Goal: Transaction & Acquisition: Purchase product/service

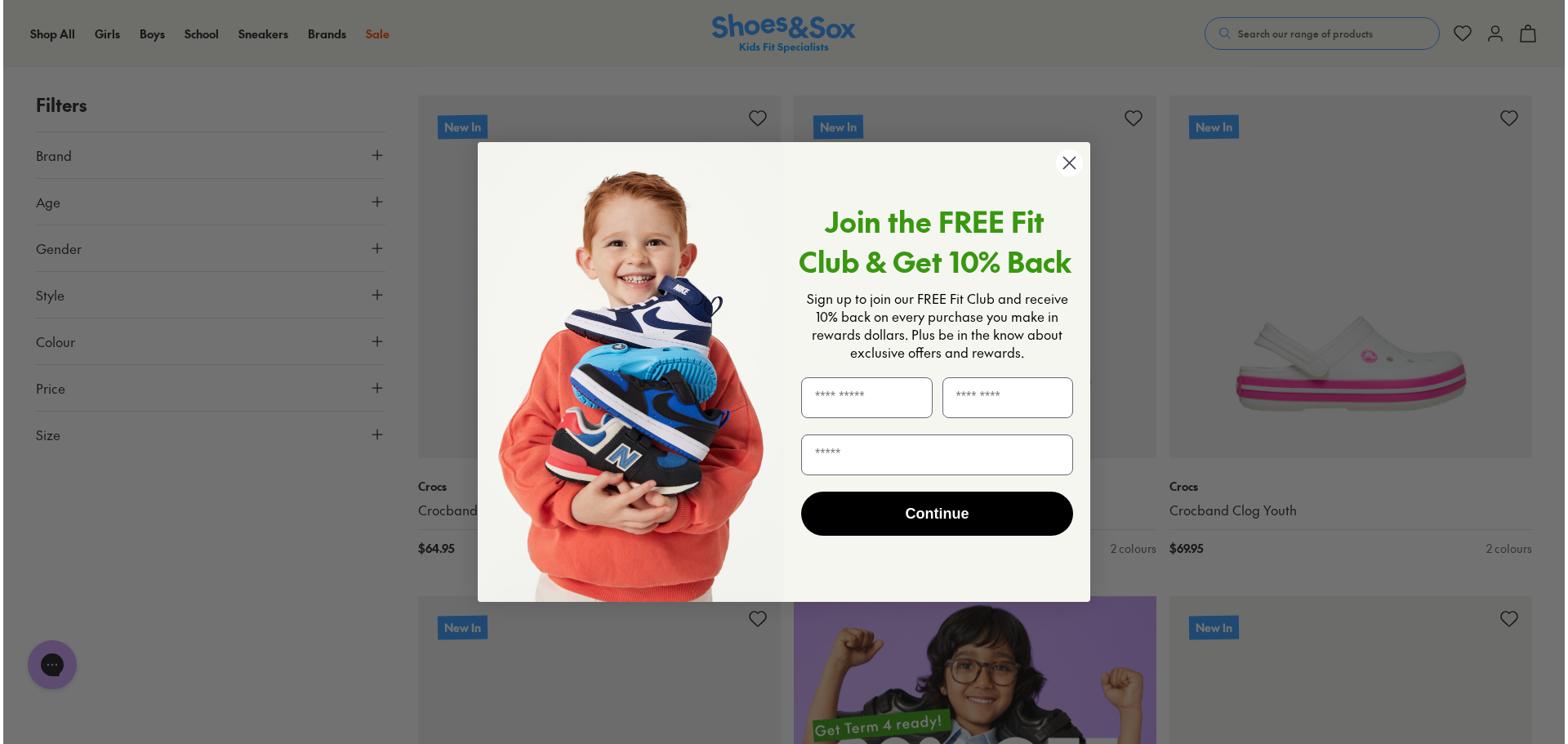
scroll to position [737, 0]
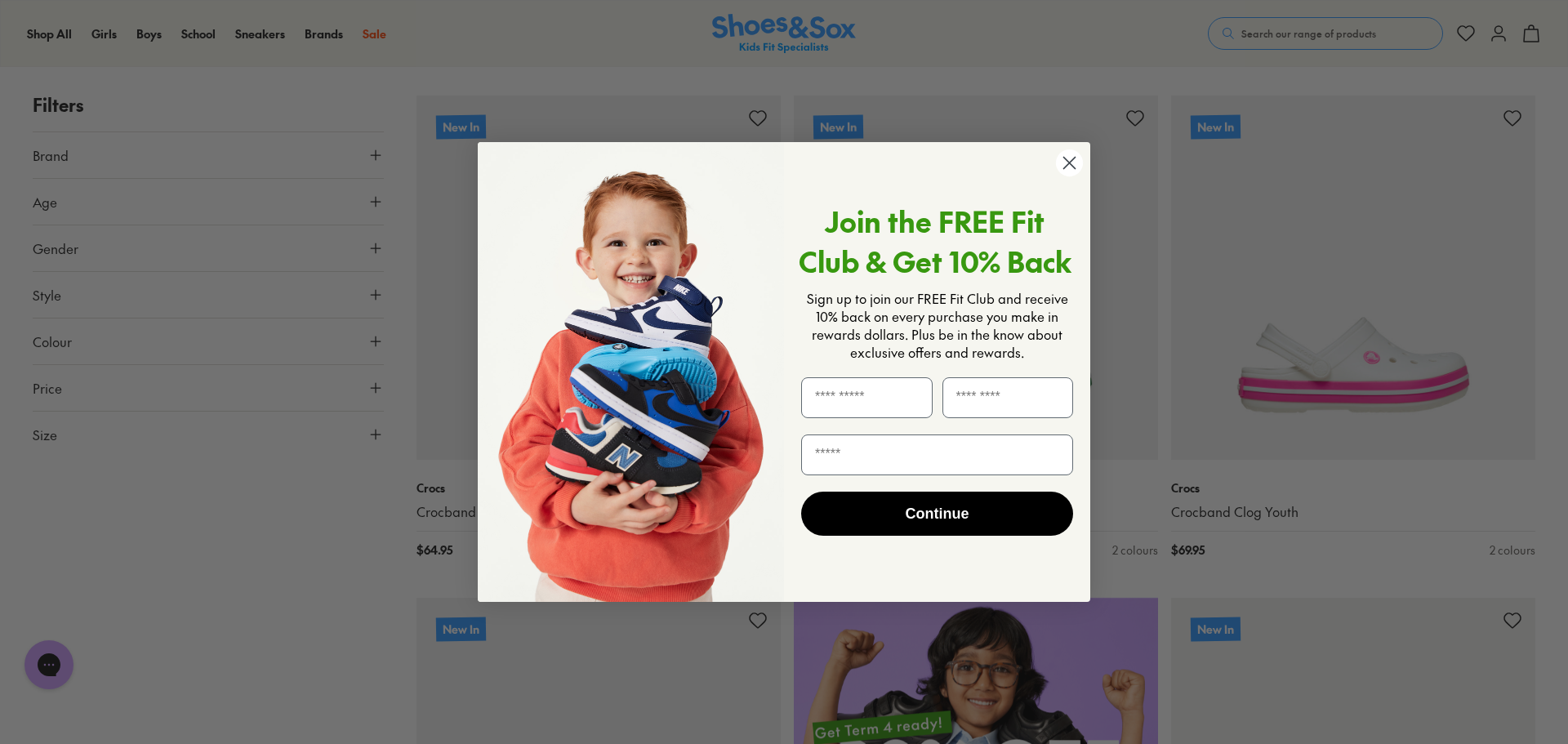
click at [1066, 156] on circle "Close dialog" at bounding box center [1069, 163] width 27 height 27
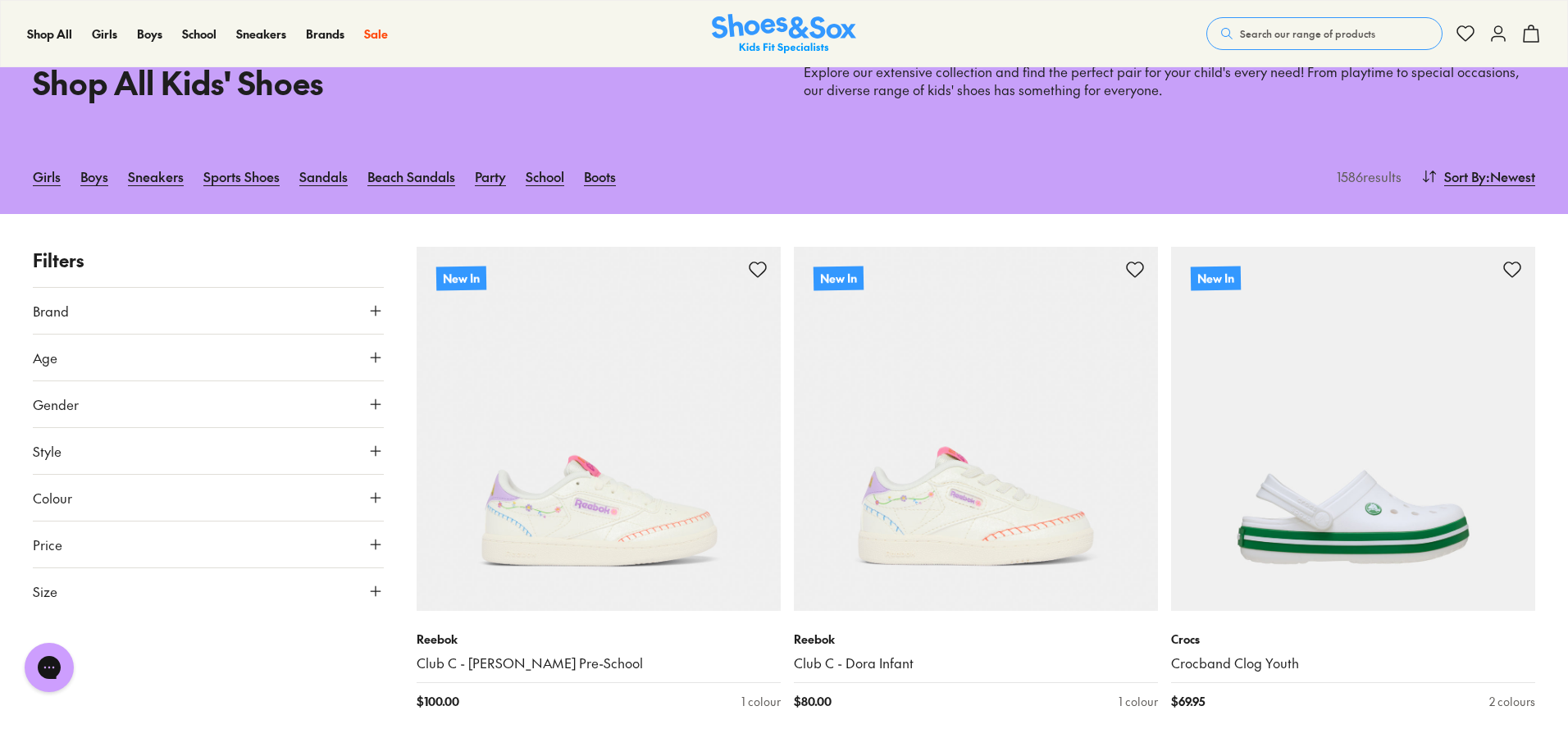
scroll to position [0, 0]
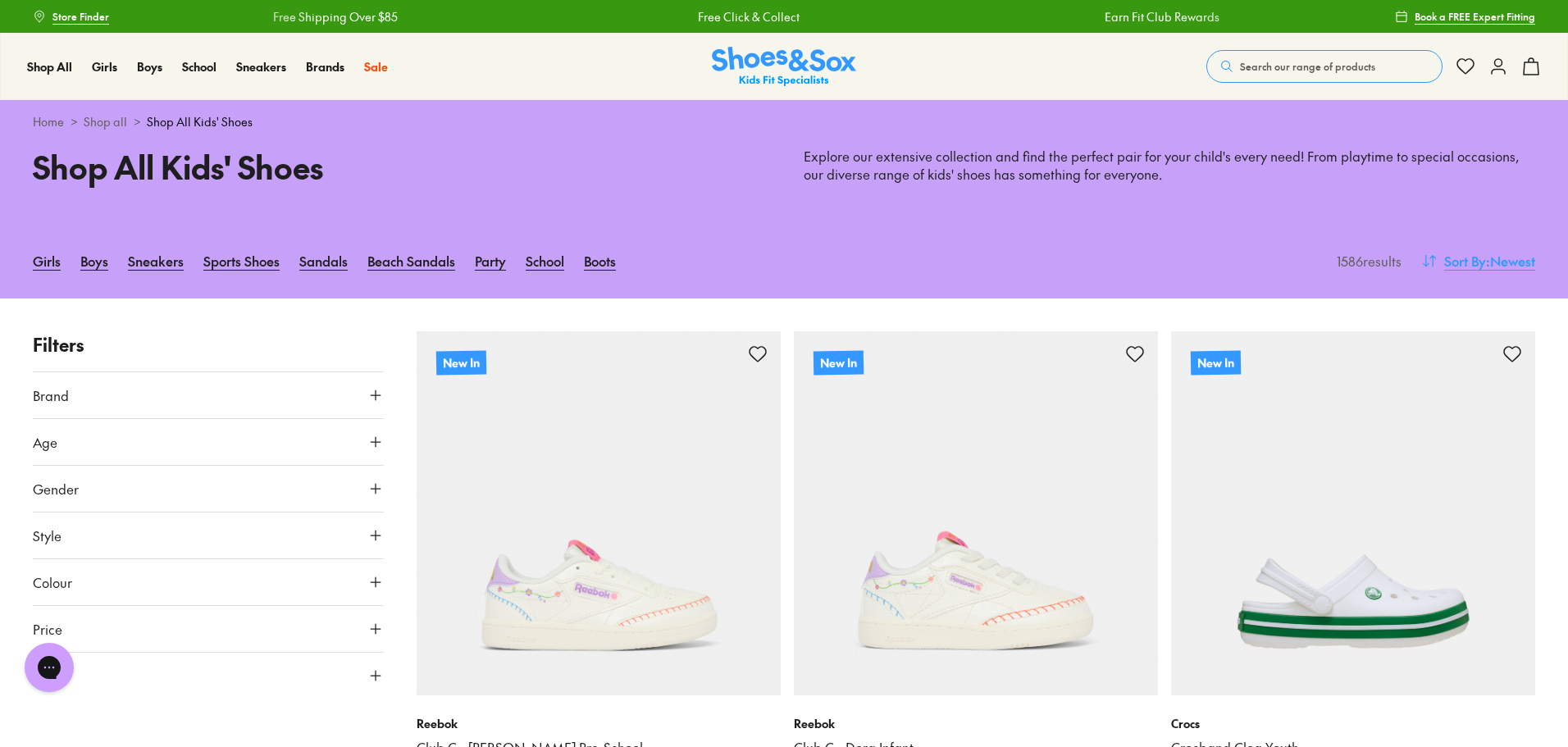
click at [1489, 248] on button "Sort By : Newest" at bounding box center [1478, 260] width 114 height 36
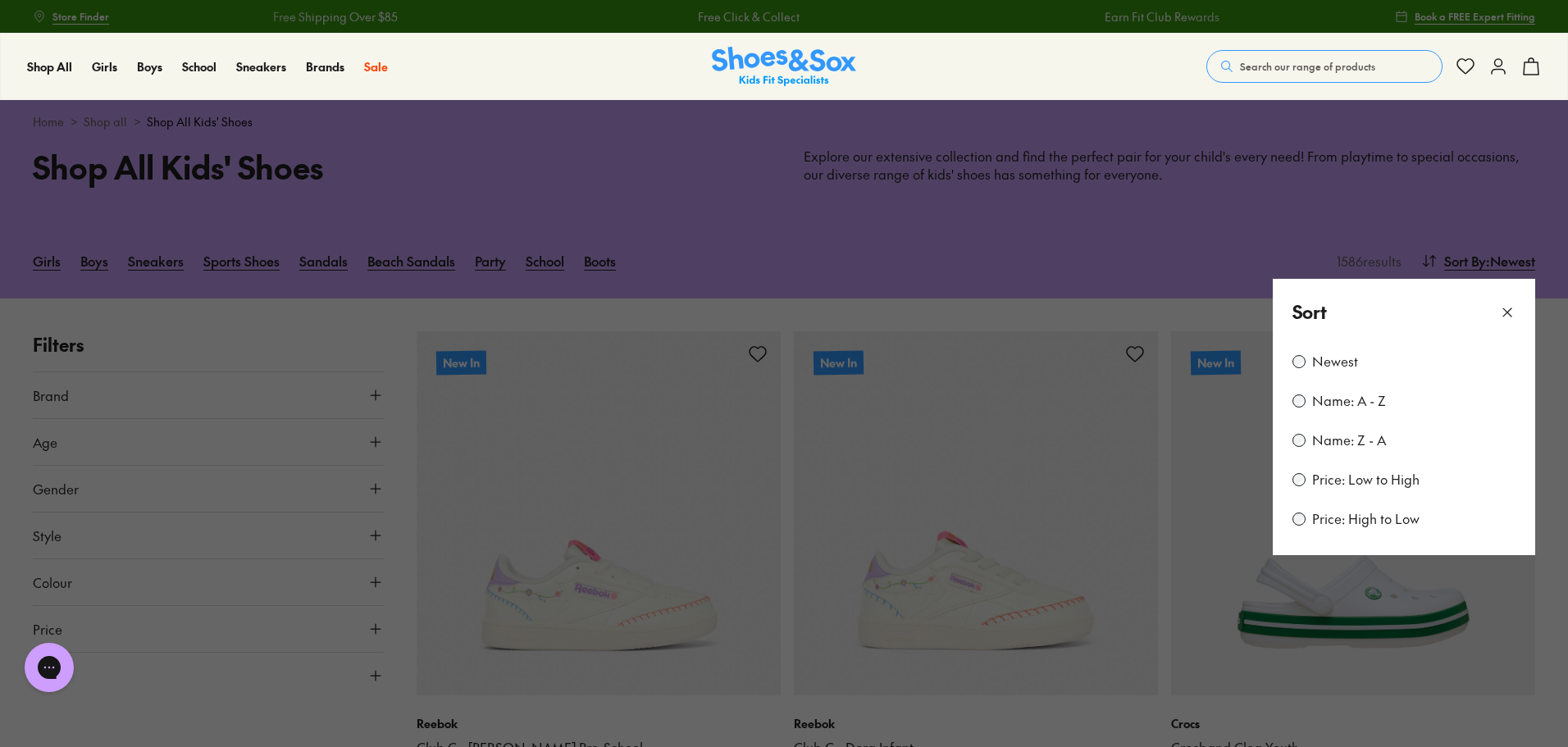
click at [1357, 478] on label "Price: Low to High" at bounding box center [1366, 480] width 108 height 18
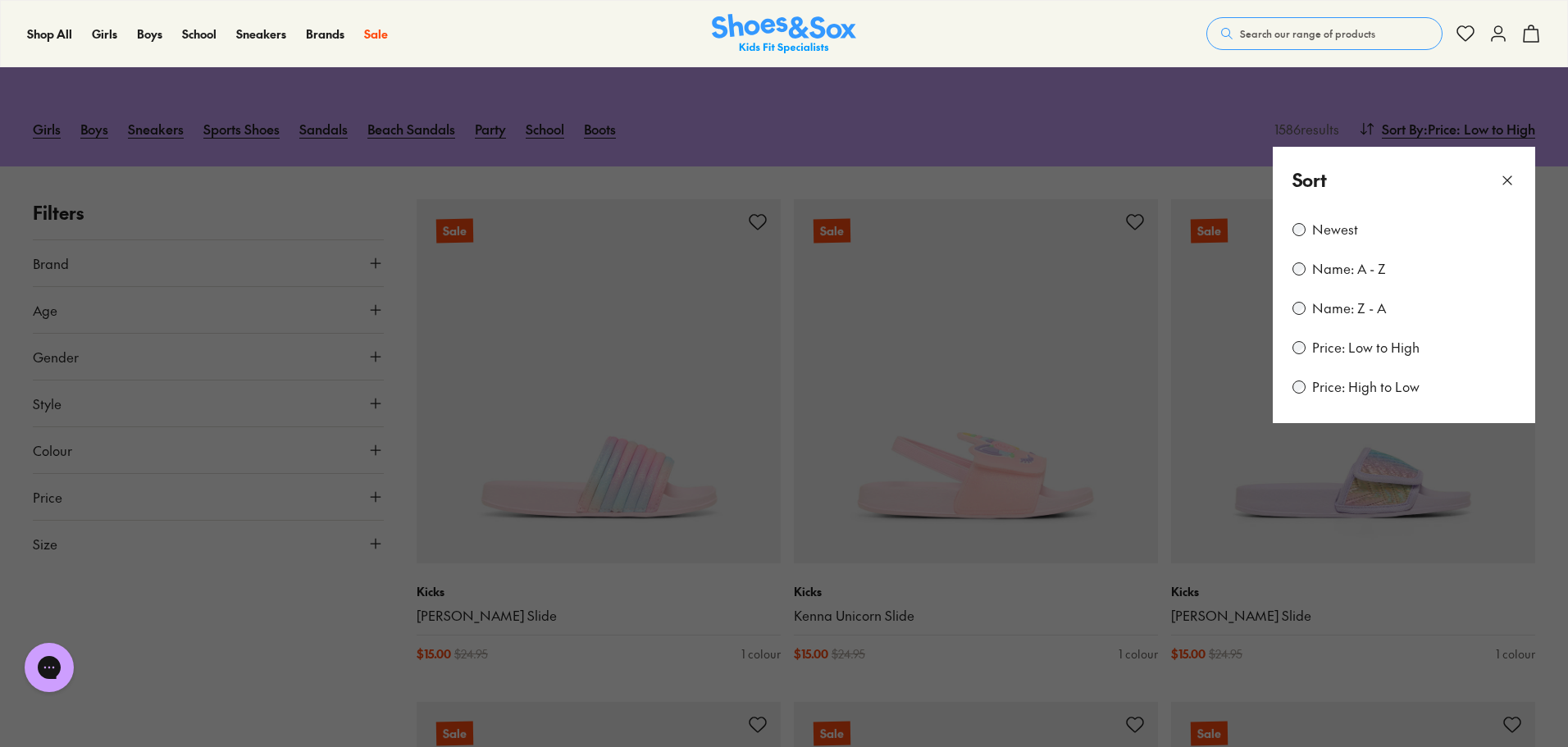
click at [108, 322] on button at bounding box center [784, 374] width 1568 height 747
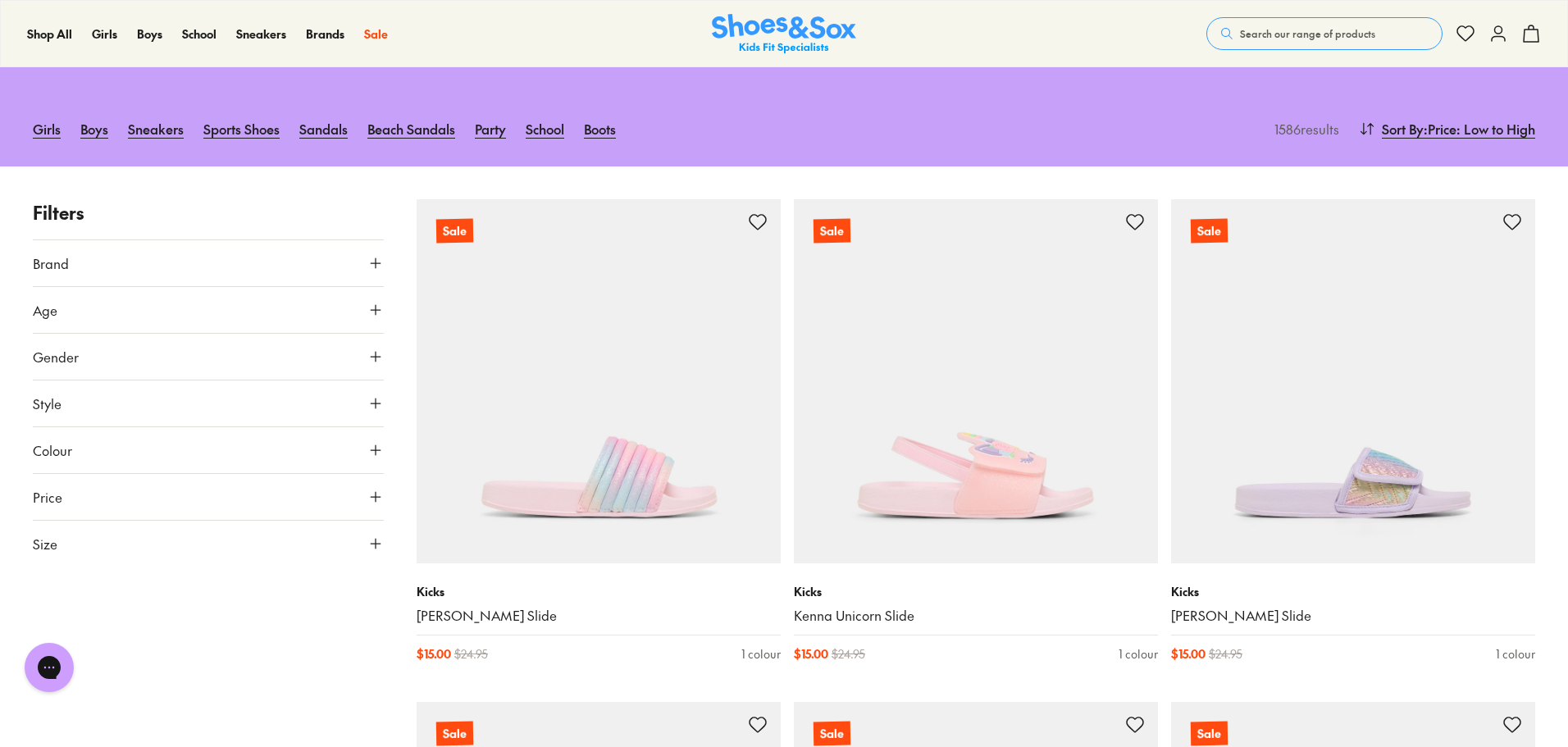
click at [102, 306] on button "Age" at bounding box center [208, 309] width 351 height 46
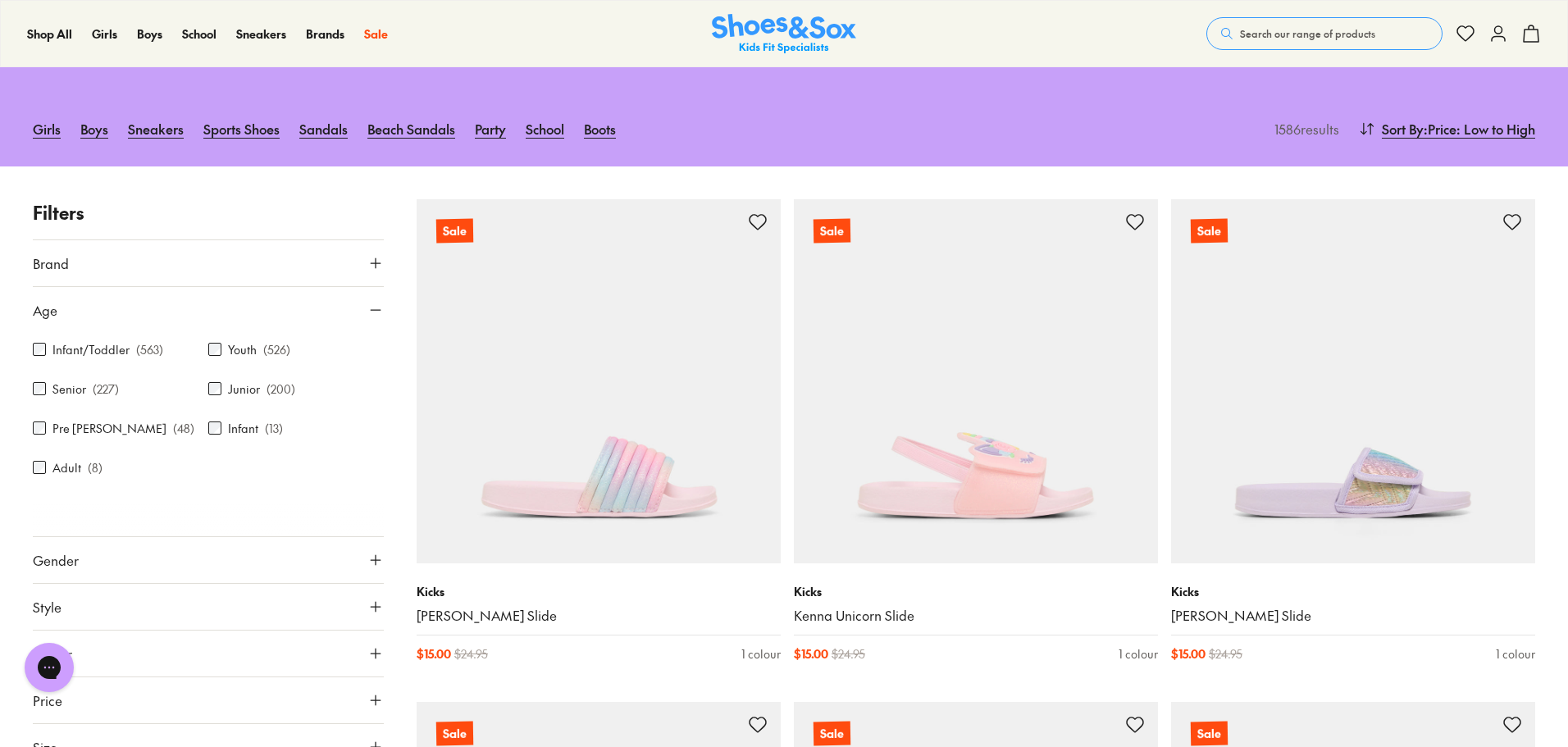
click at [378, 309] on icon at bounding box center [376, 310] width 17 height 17
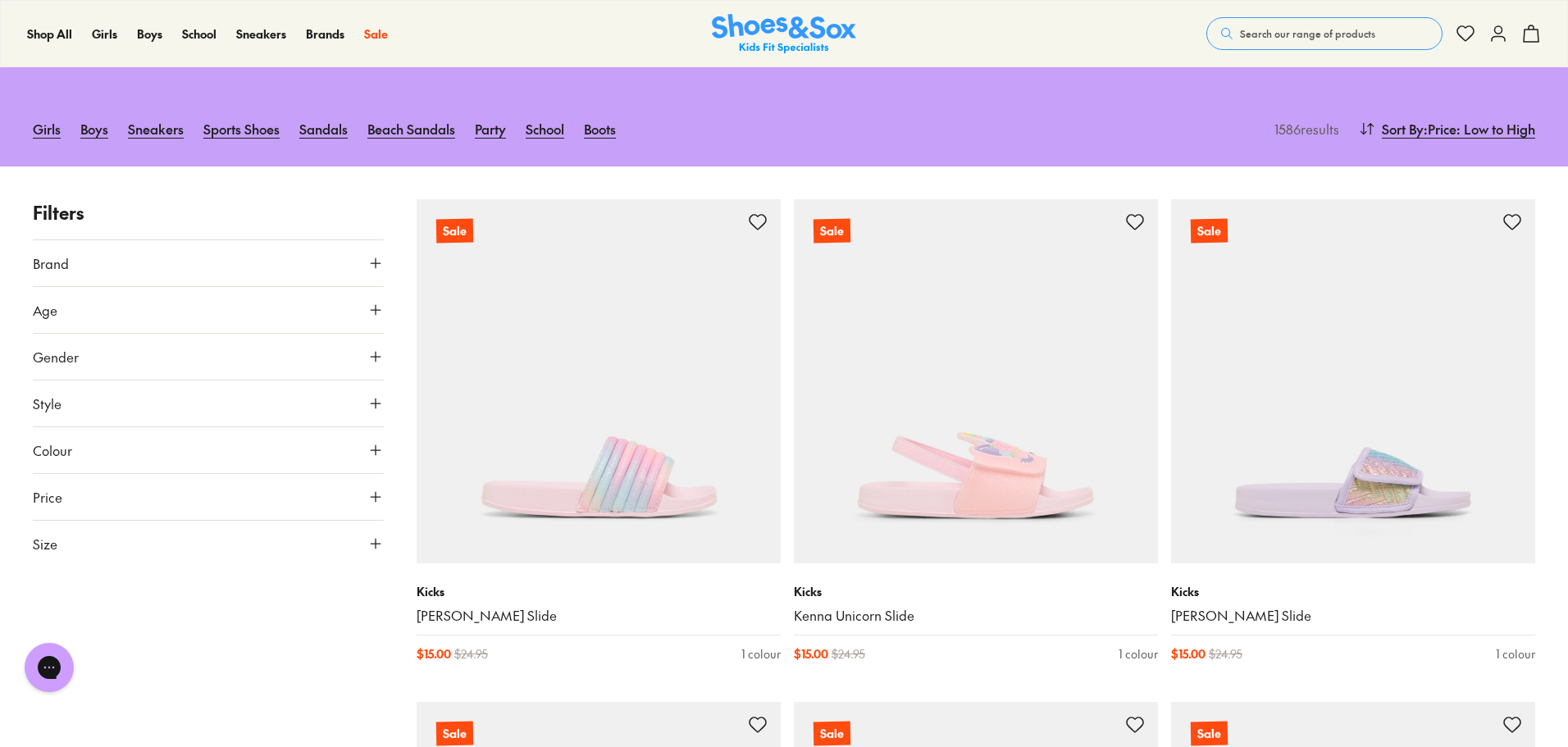
click at [374, 546] on icon at bounding box center [376, 544] width 17 height 17
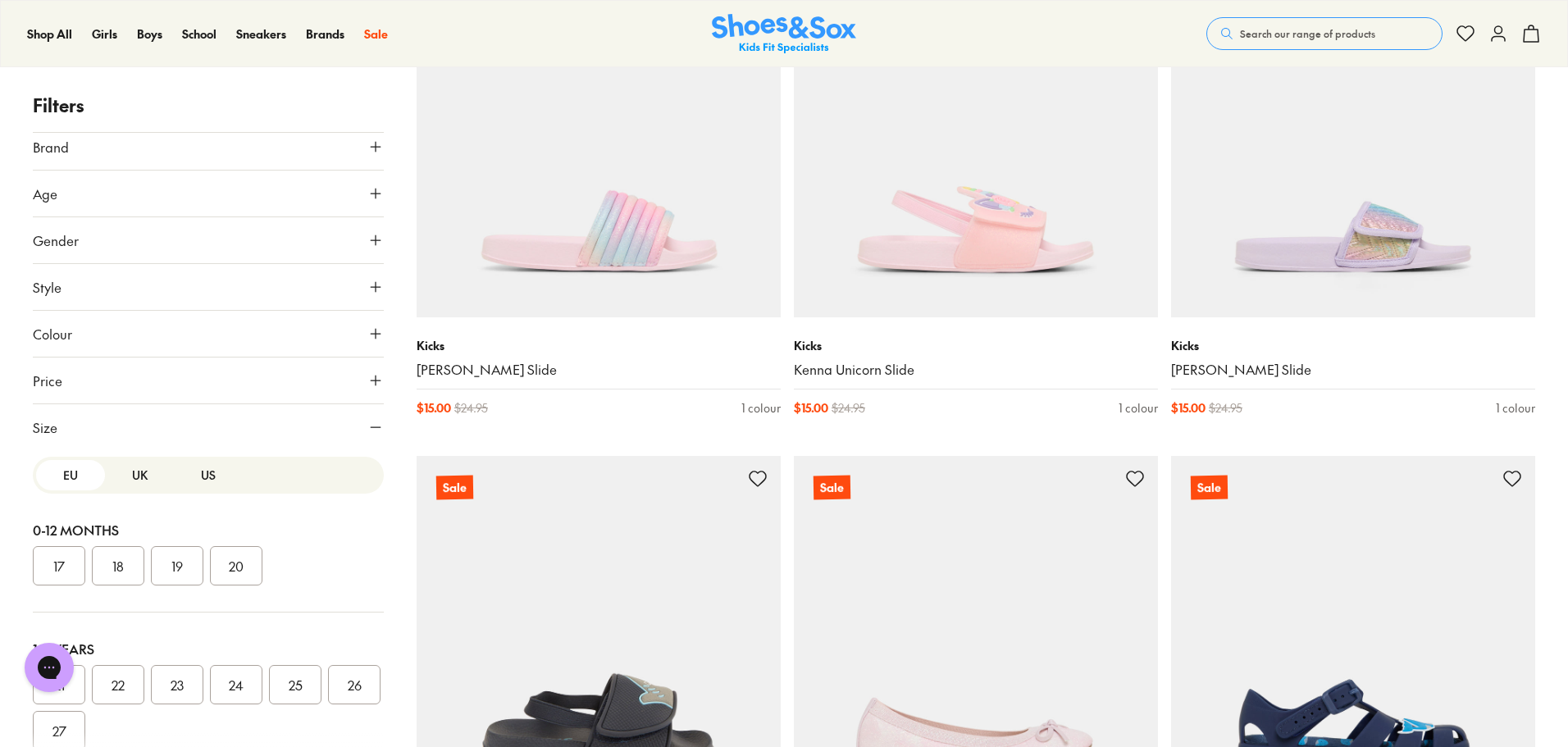
scroll to position [0, 0]
click at [199, 487] on button "US" at bounding box center [208, 484] width 69 height 30
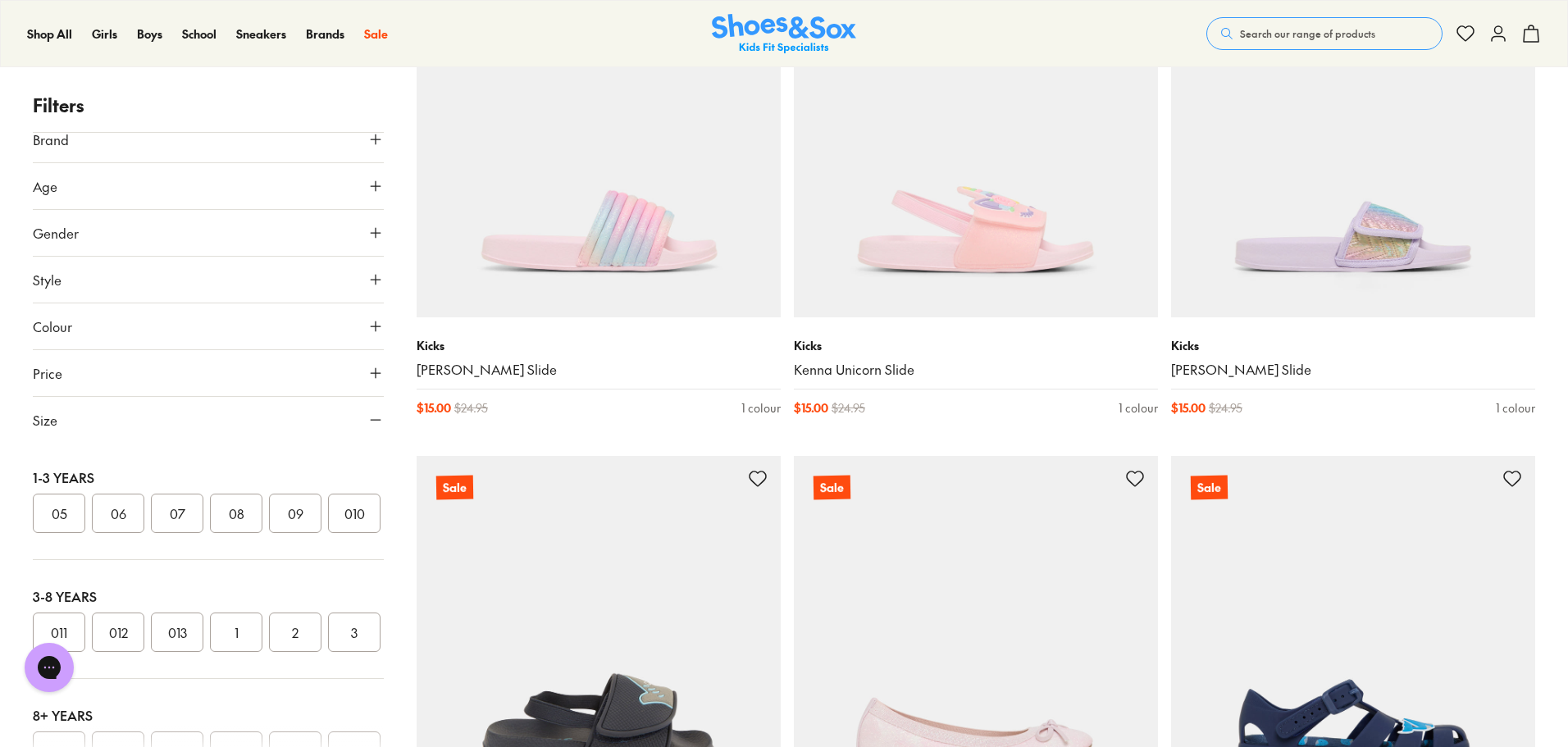
scroll to position [27, 0]
click at [220, 641] on button "1" at bounding box center [236, 621] width 53 height 39
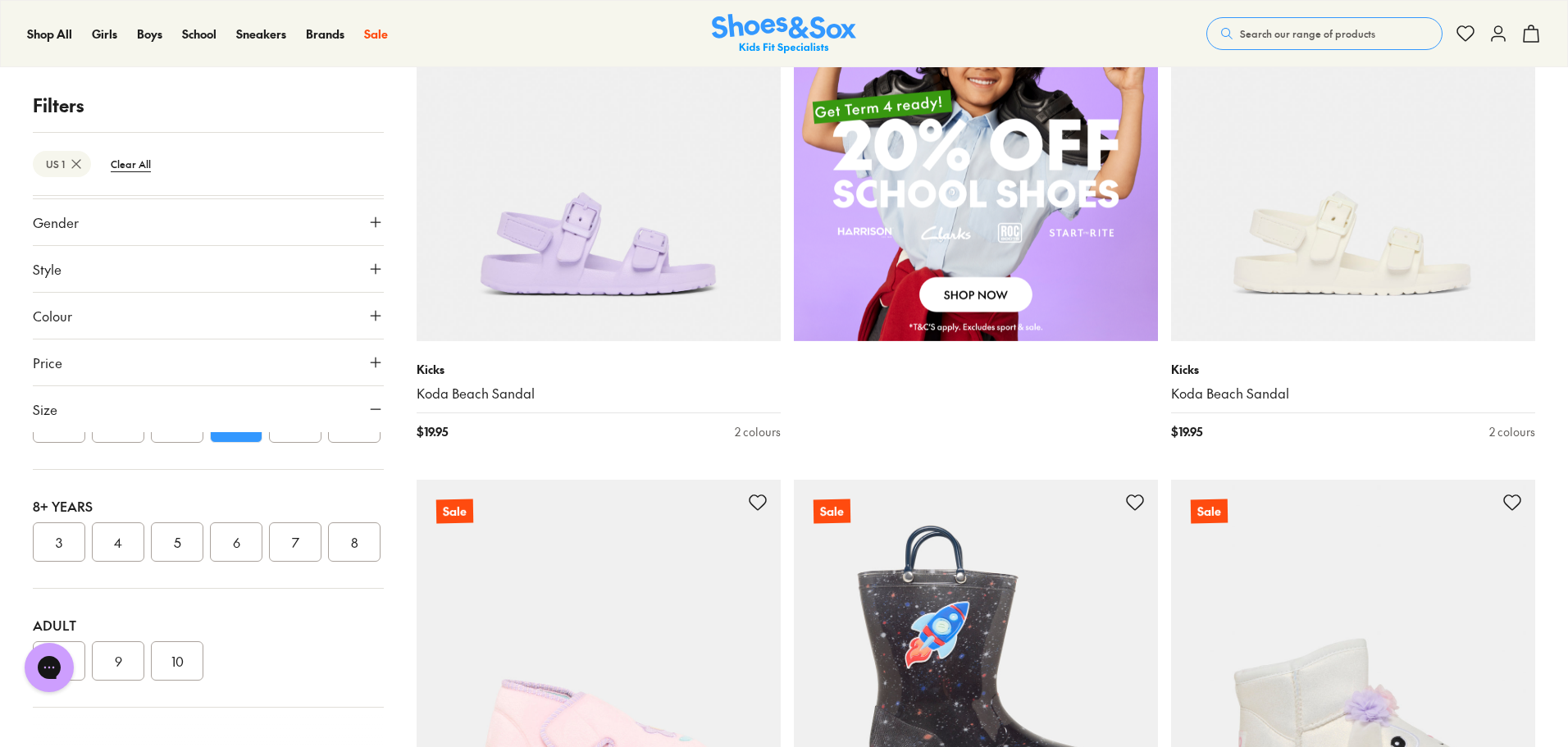
scroll to position [1492, 0]
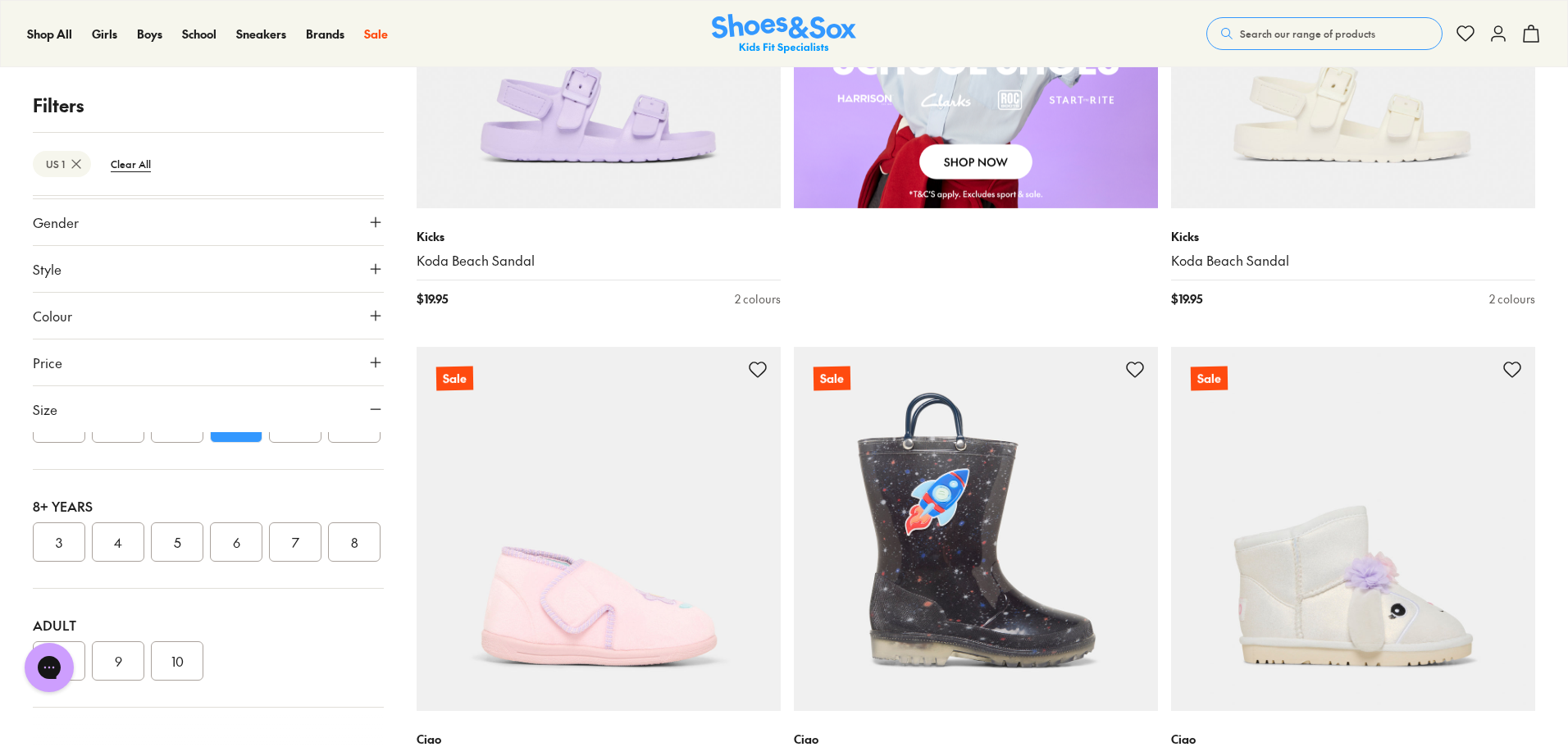
click at [369, 407] on icon at bounding box center [376, 409] width 17 height 17
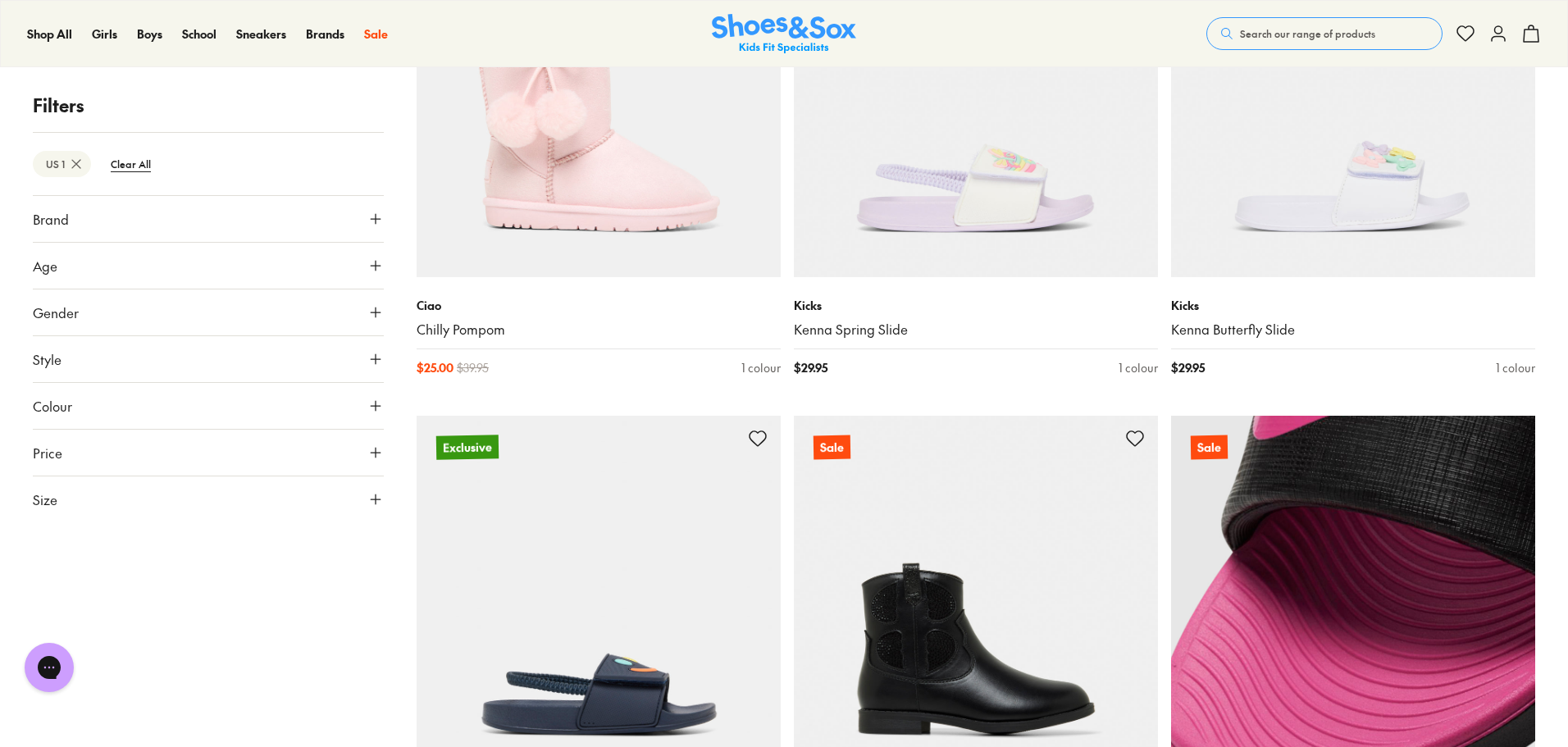
scroll to position [2542, 0]
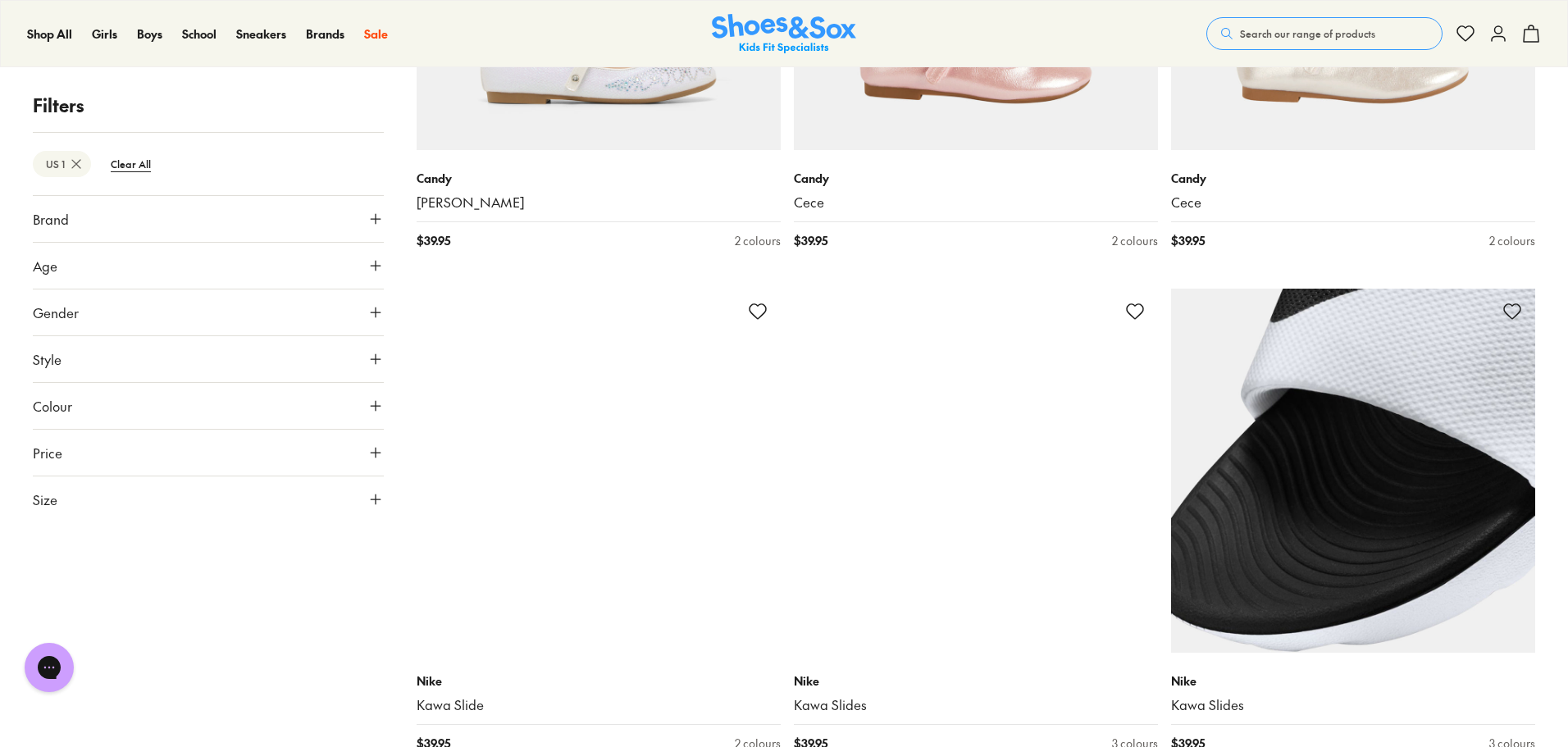
scroll to position [6086, 0]
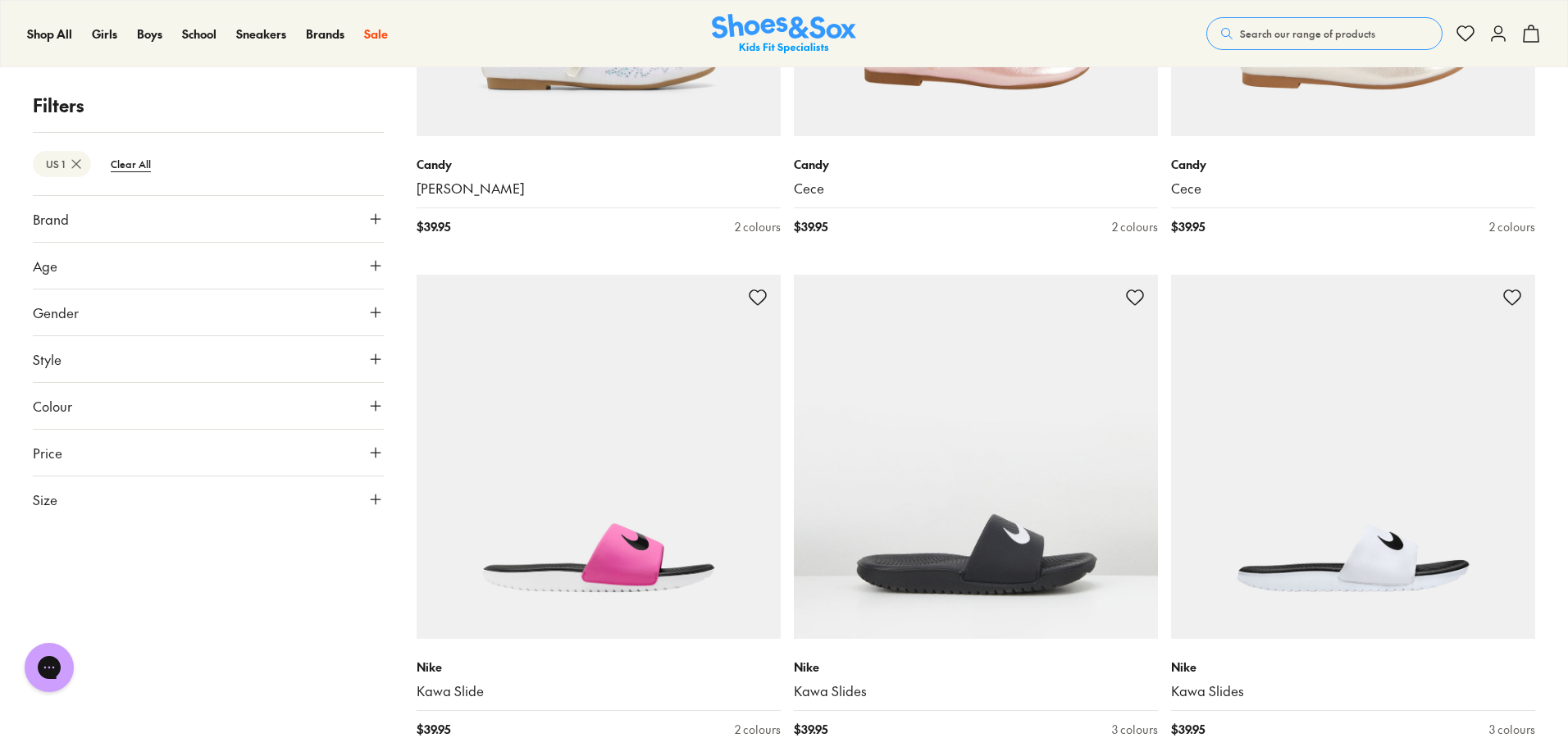
click at [151, 320] on button "Gender" at bounding box center [208, 312] width 351 height 46
click at [253, 358] on label "Boys" at bounding box center [251, 360] width 86 height 30
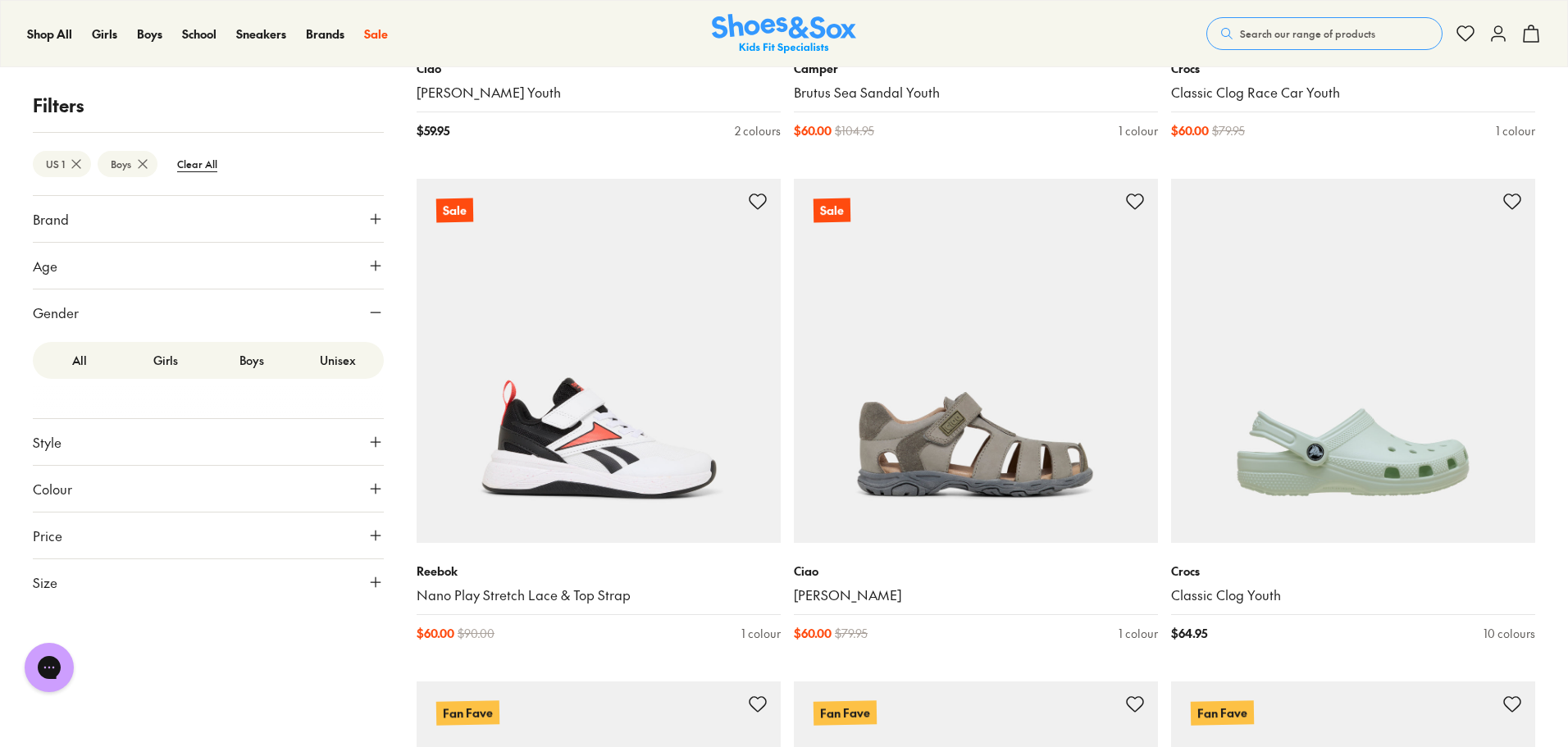
scroll to position [4181, 0]
